Goal: Navigation & Orientation: Find specific page/section

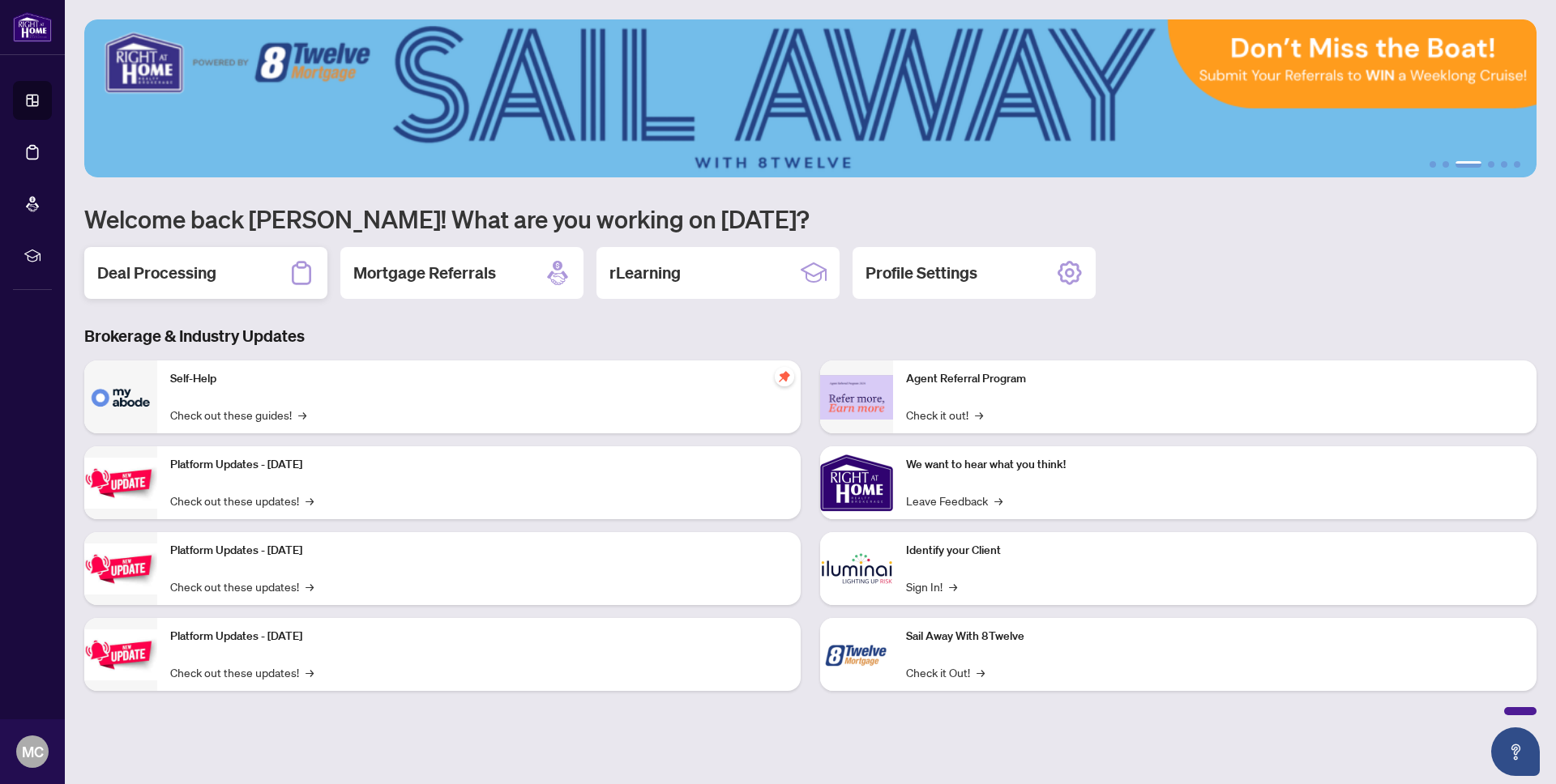
click at [183, 277] on h2 "Deal Processing" at bounding box center [157, 272] width 119 height 22
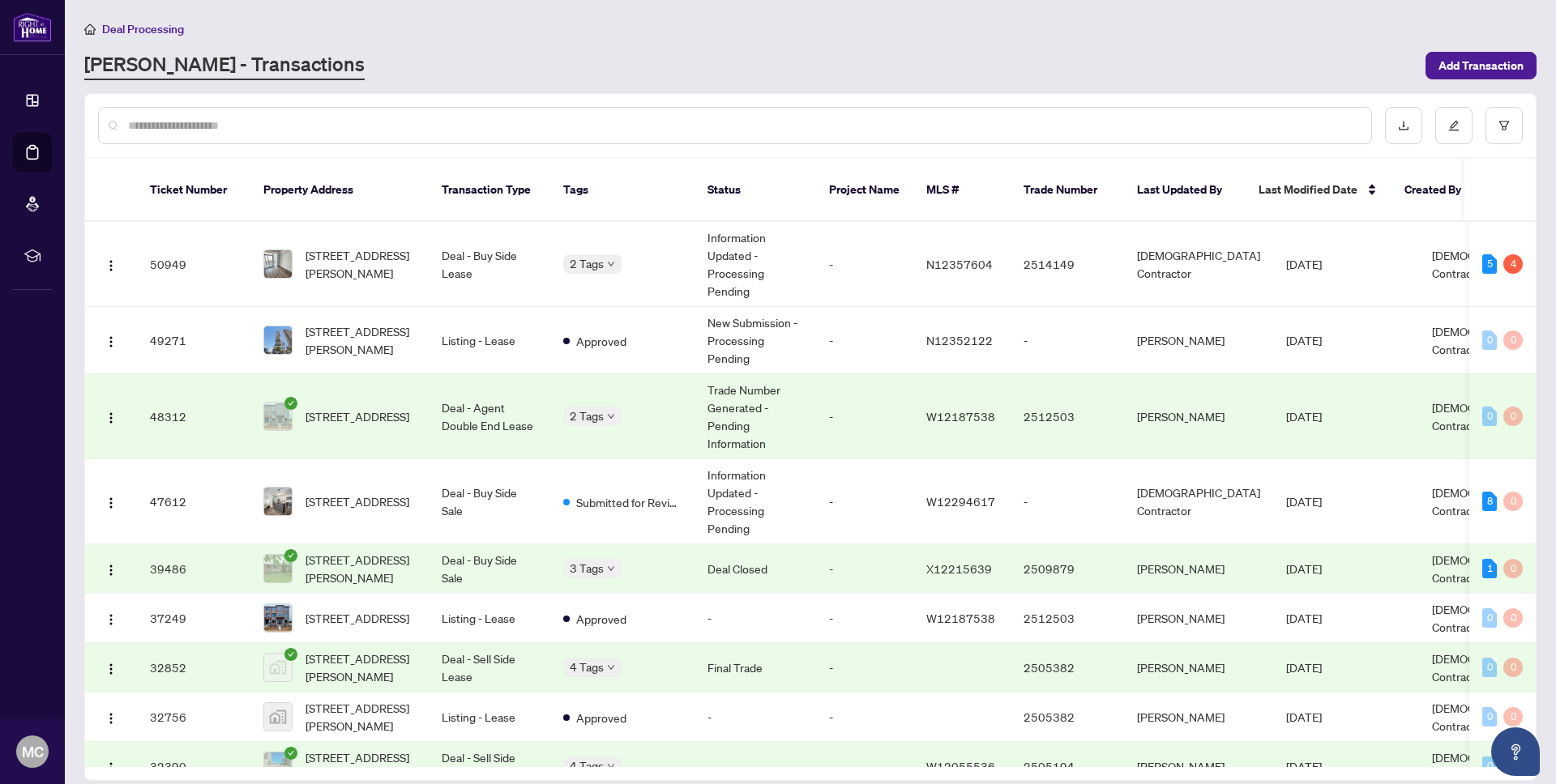
click at [136, 25] on span "Deal Processing" at bounding box center [142, 29] width 81 height 14
drag, startPoint x: 132, startPoint y: 30, endPoint x: 78, endPoint y: 64, distance: 63.8
click at [132, 30] on span "Deal Processing" at bounding box center [142, 29] width 81 height 14
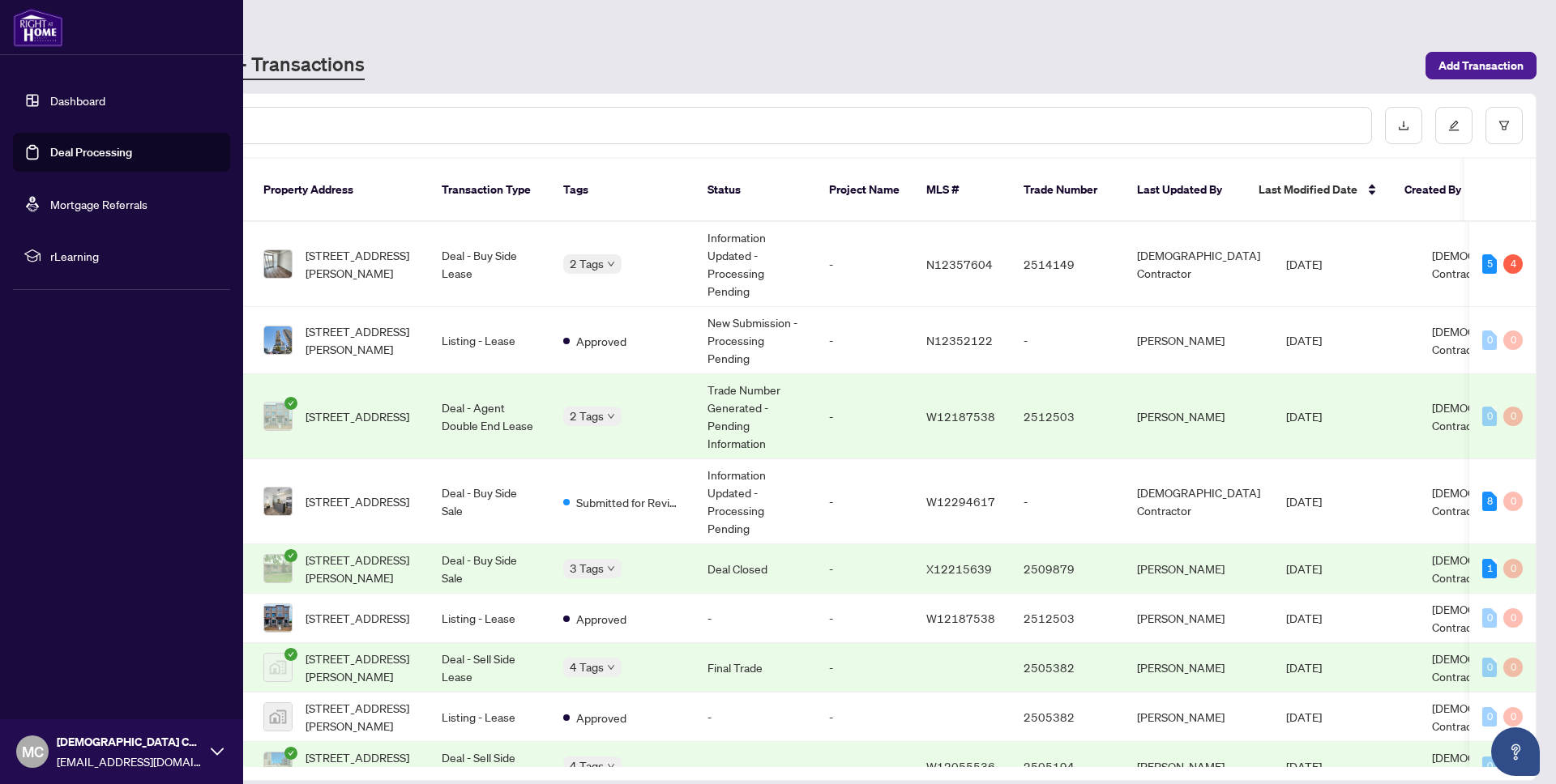
click at [72, 100] on link "Dashboard" at bounding box center [78, 100] width 56 height 14
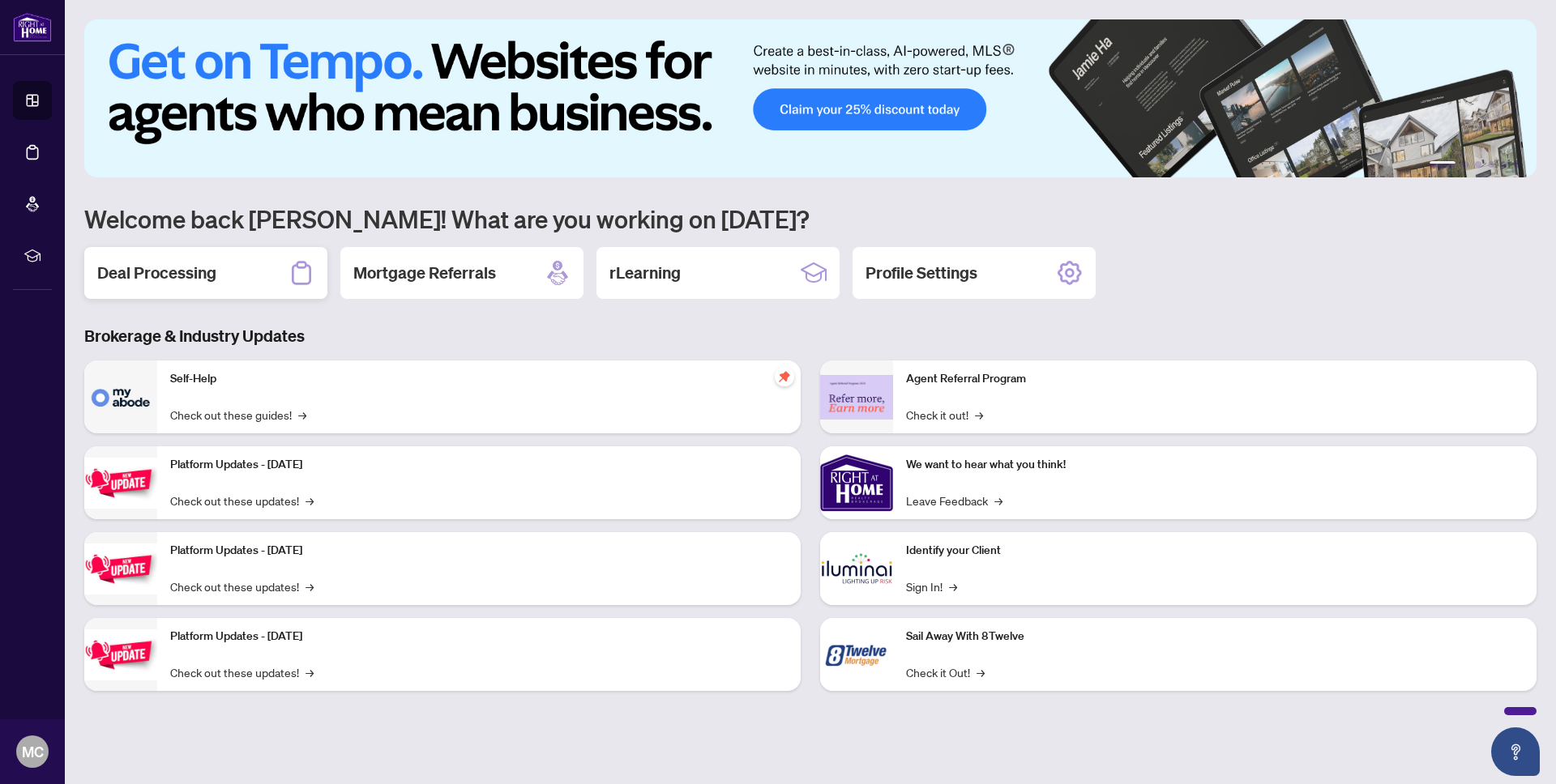
click at [218, 294] on div "Deal Processing" at bounding box center [206, 273] width 244 height 52
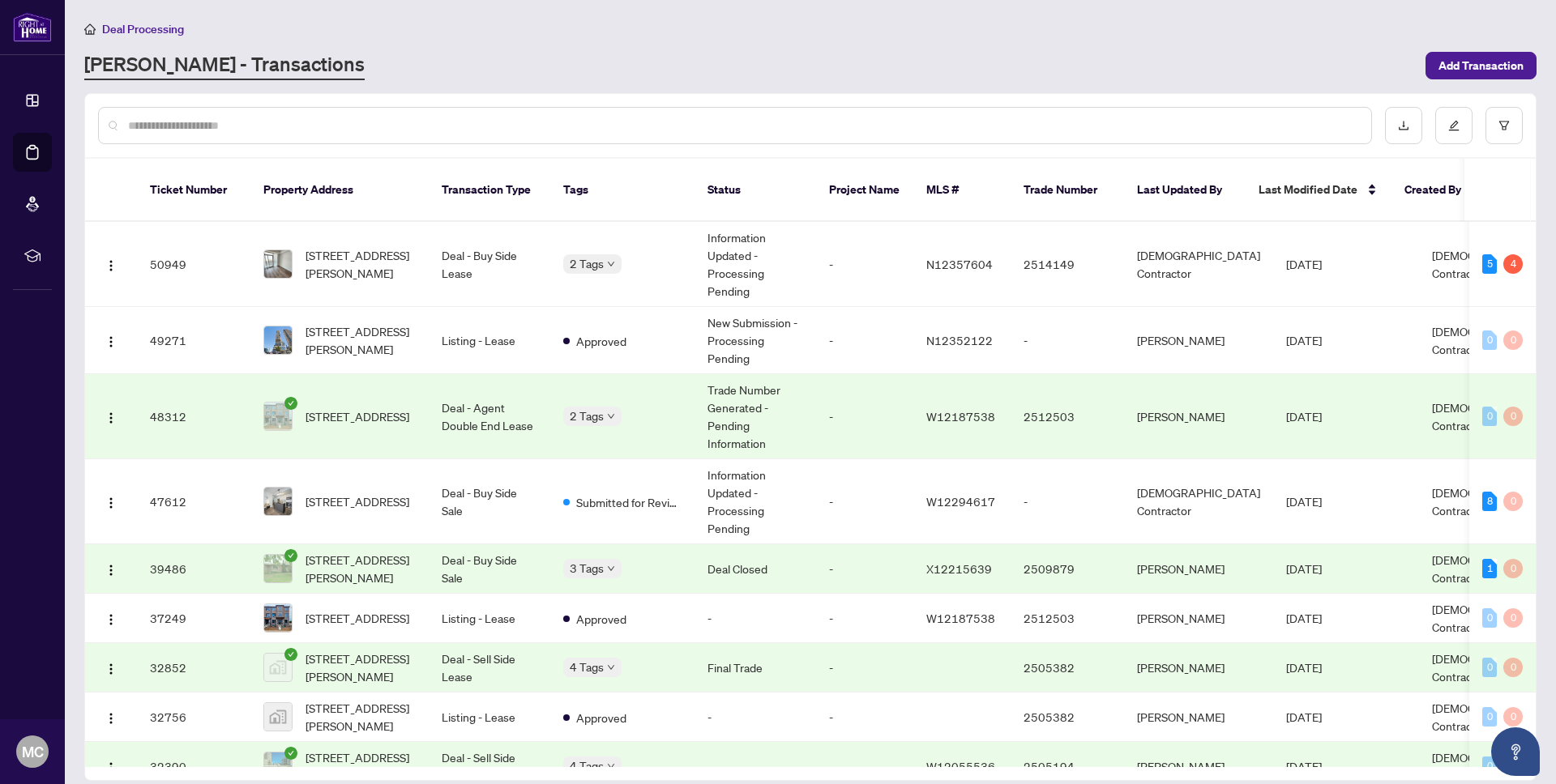
click at [164, 30] on span "Deal Processing" at bounding box center [142, 29] width 81 height 14
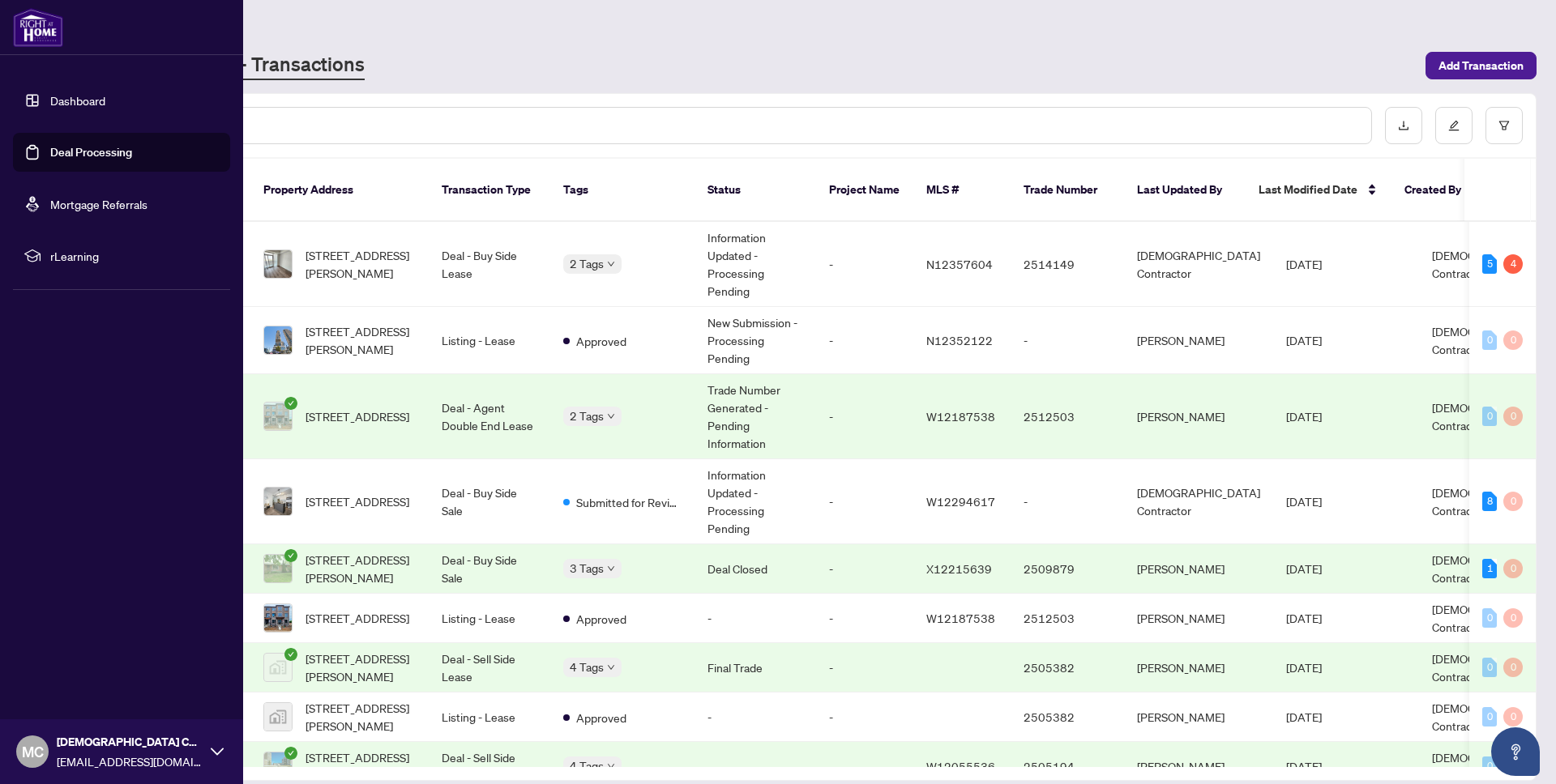
click at [98, 107] on link "Dashboard" at bounding box center [78, 100] width 56 height 14
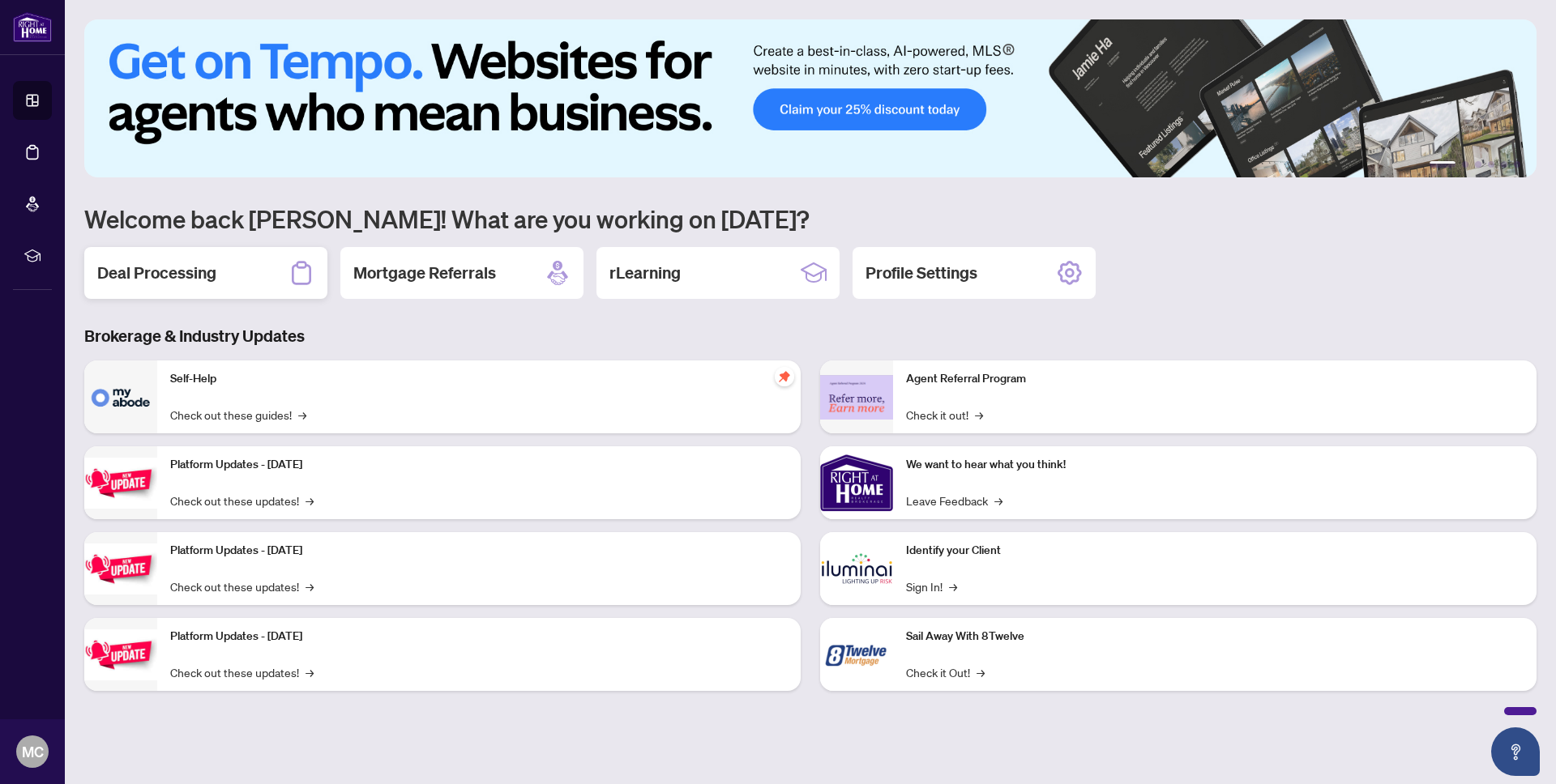
click at [204, 265] on h2 "Deal Processing" at bounding box center [157, 272] width 119 height 22
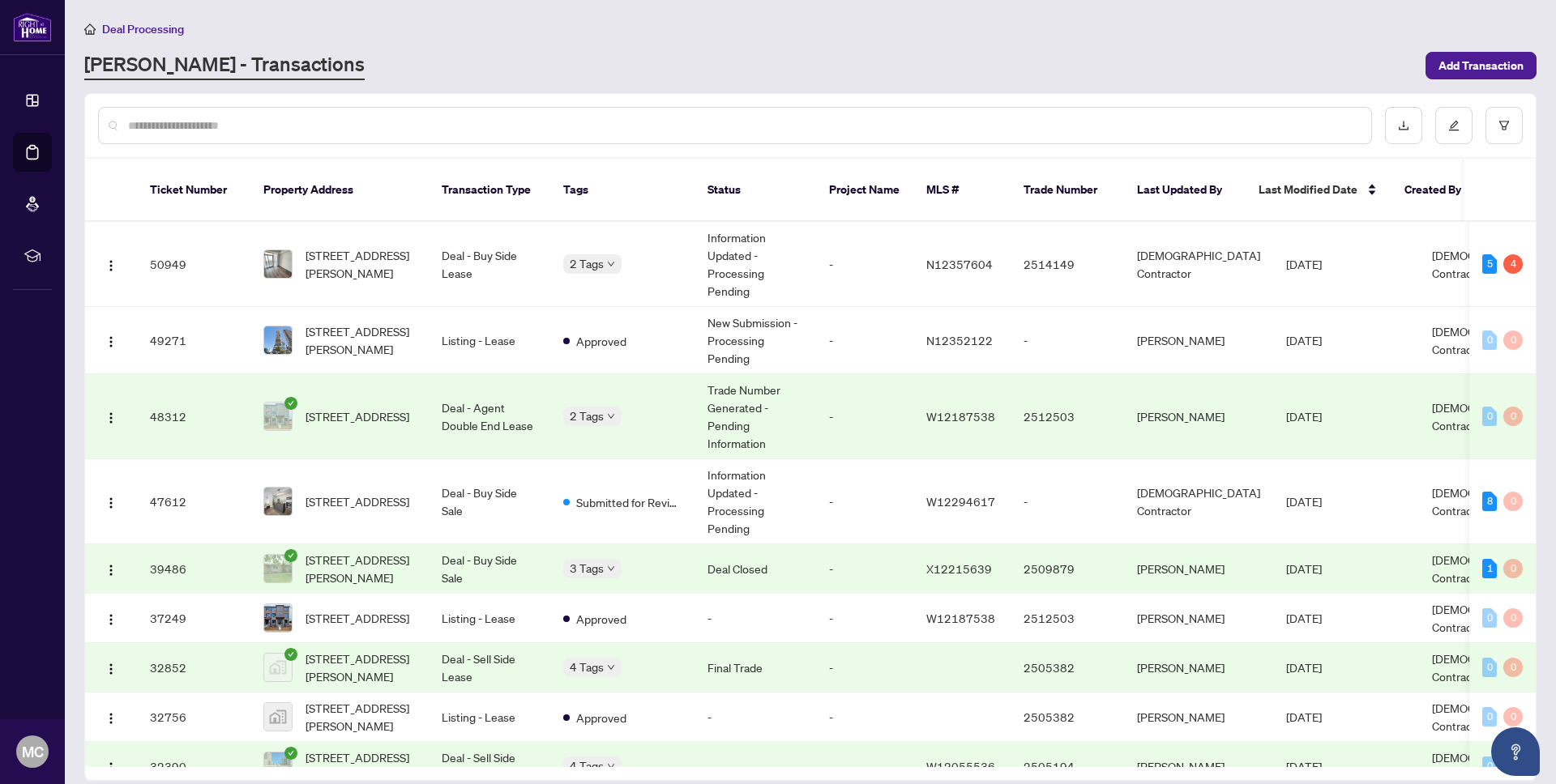
click at [491, 87] on main "Deal Processing [PERSON_NAME] - Transactions Add Transaction Ticket Number Prop…" at bounding box center [810, 392] width 1492 height 784
click at [646, 28] on div "Deal Processing" at bounding box center [810, 29] width 1452 height 19
